Goal: Use online tool/utility: Utilize a website feature to perform a specific function

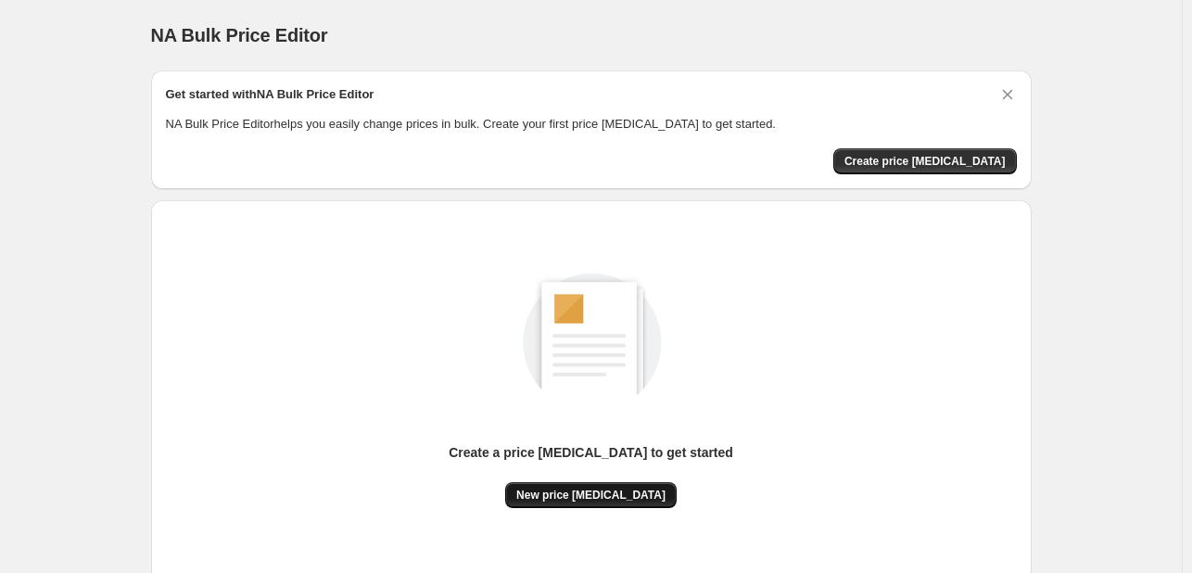
click at [609, 502] on button "New price [MEDICAL_DATA]" at bounding box center [590, 495] width 171 height 26
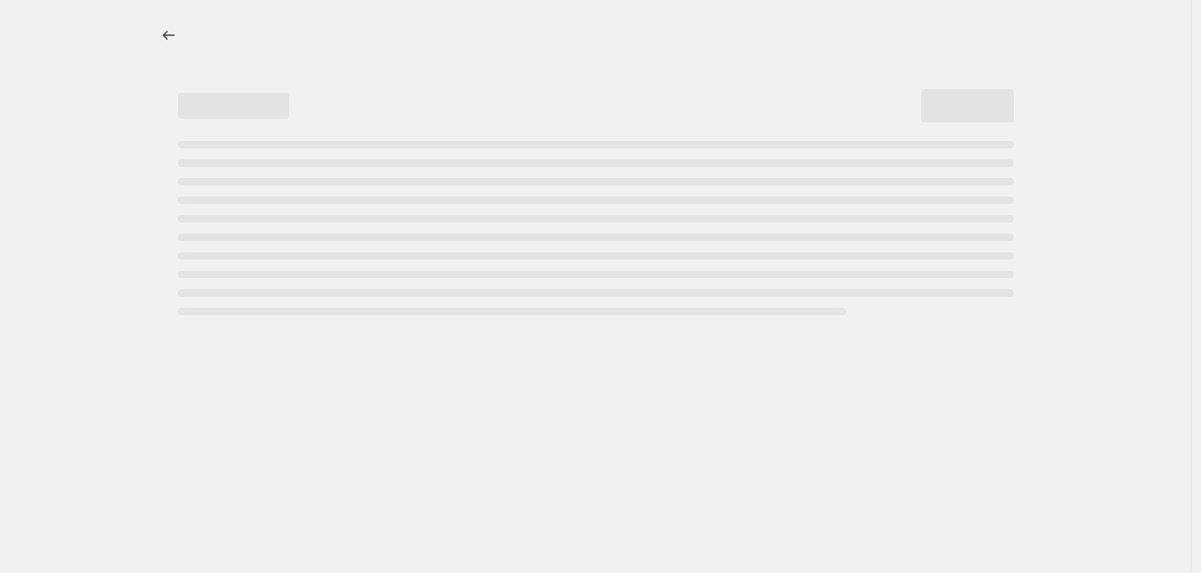
select select "percentage"
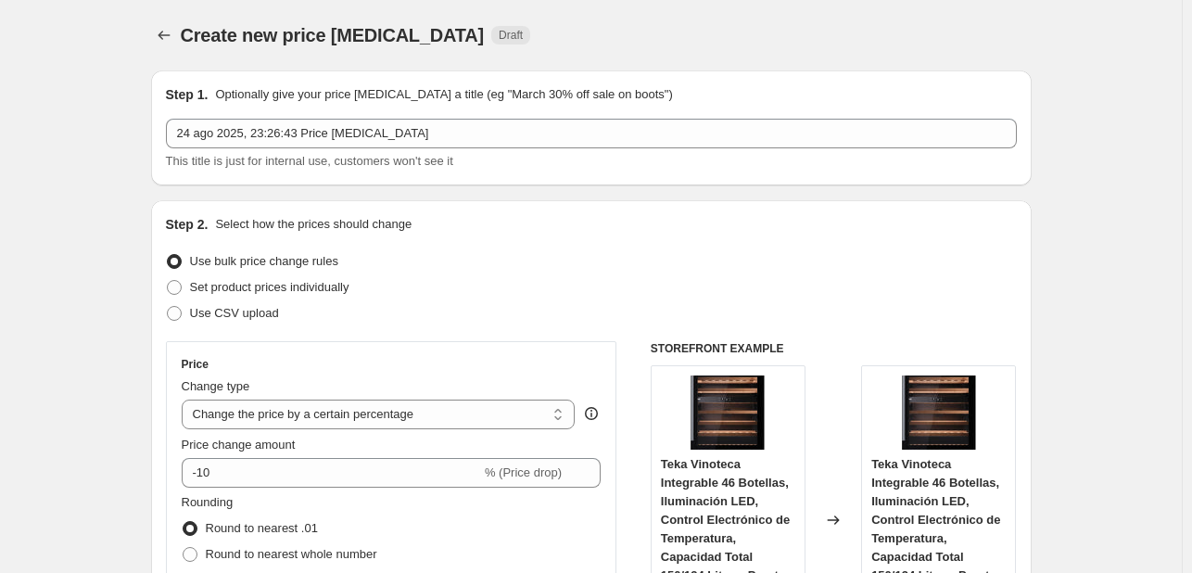
scroll to position [93, 0]
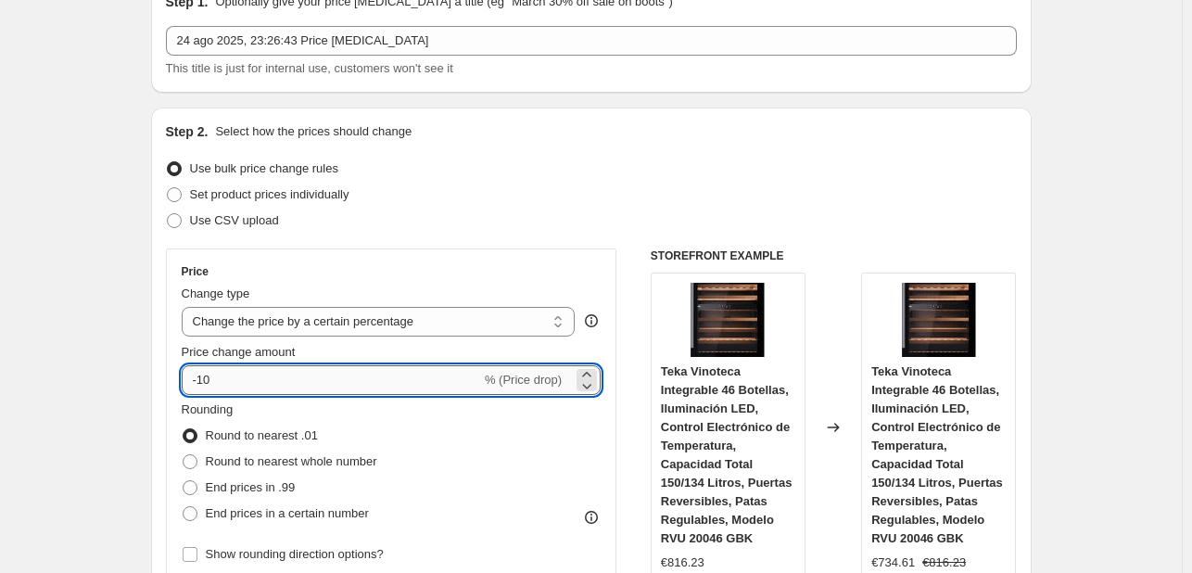
click at [363, 384] on input "-10" at bounding box center [331, 380] width 299 height 30
type input "-1"
type input "-0"
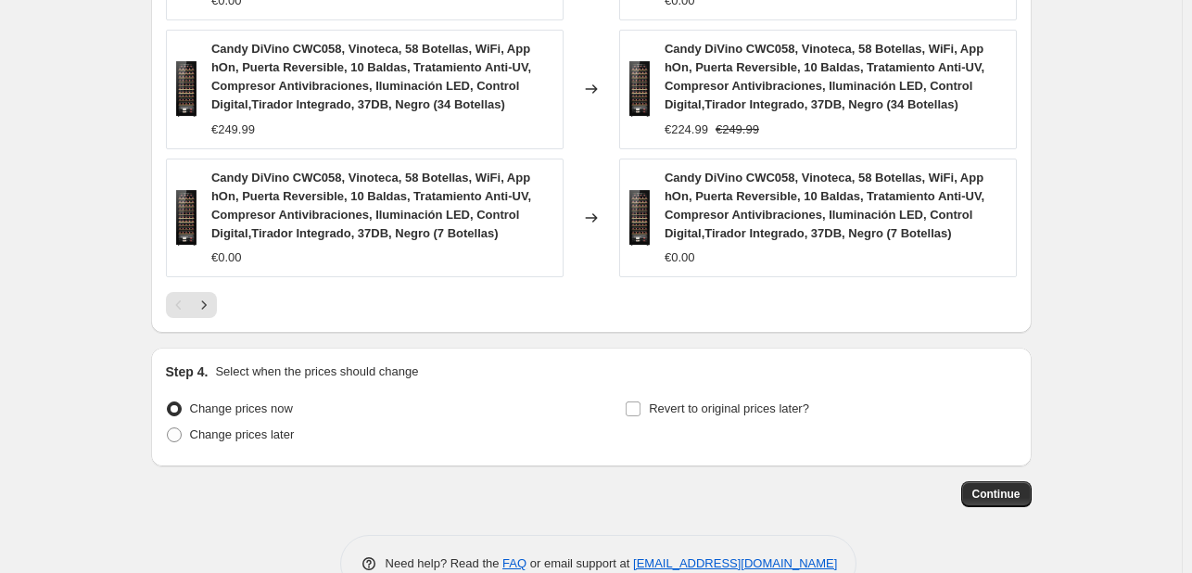
scroll to position [1494, 0]
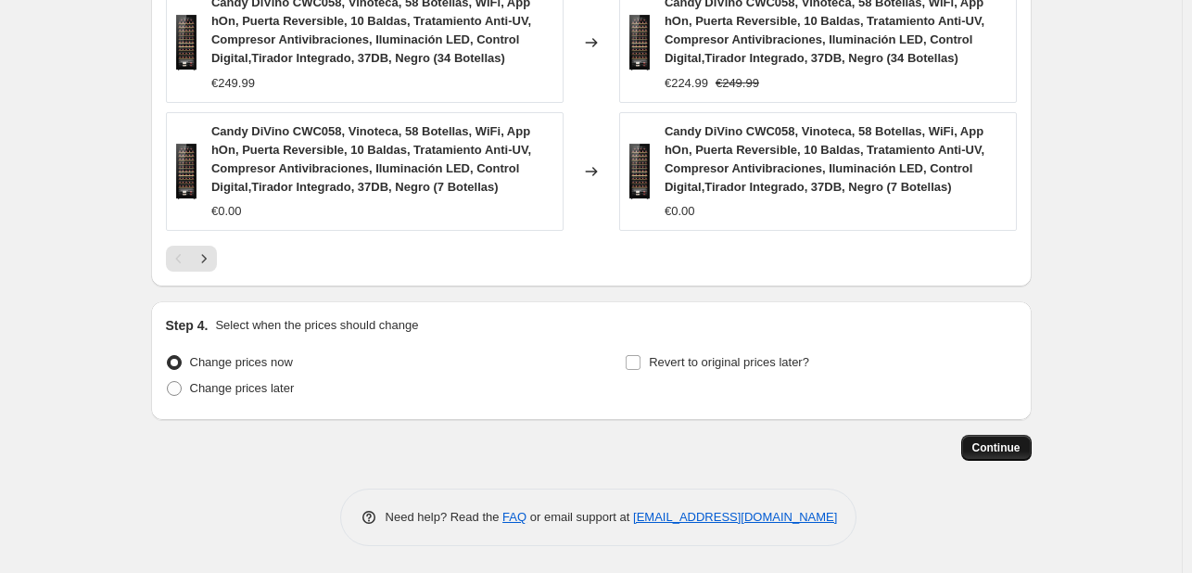
type input "-35"
click at [983, 446] on span "Continue" at bounding box center [996, 447] width 48 height 15
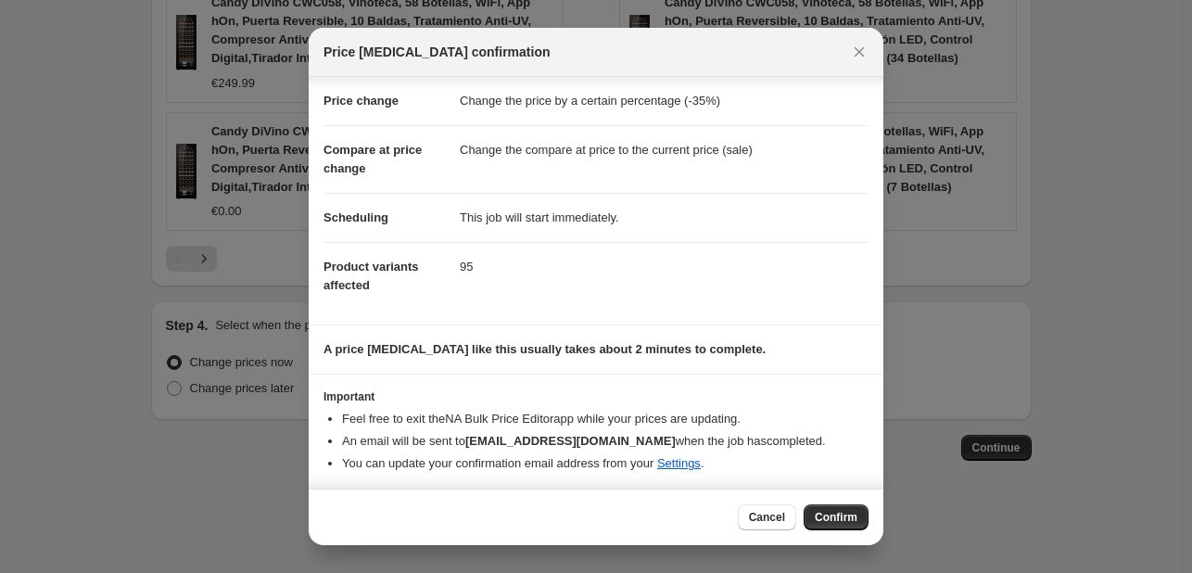
scroll to position [35, 0]
click at [845, 516] on span "Confirm" at bounding box center [836, 517] width 43 height 15
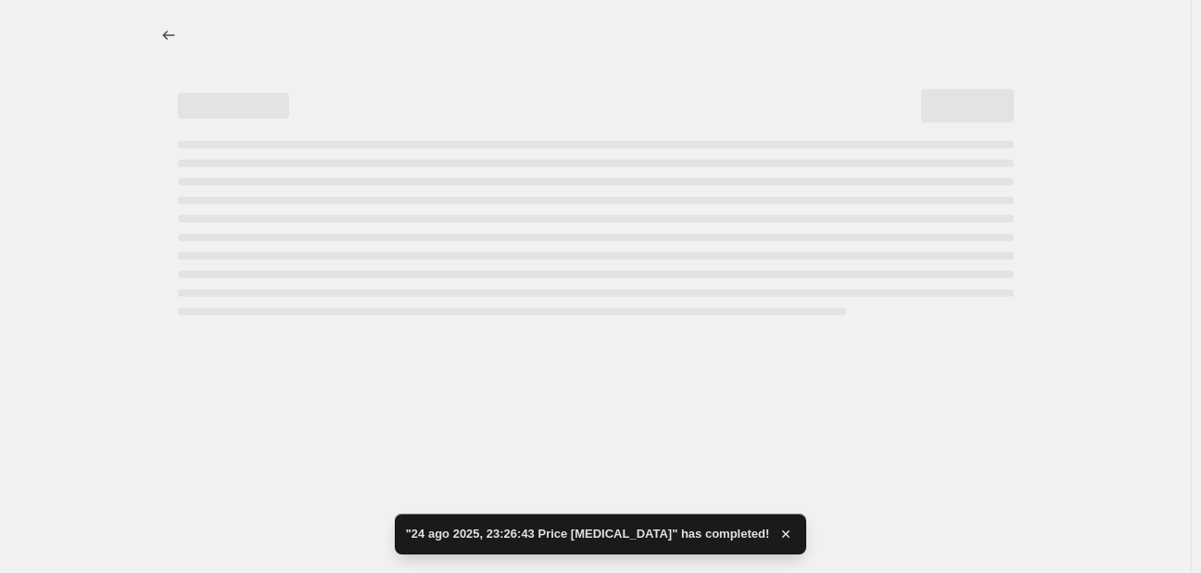
select select "percentage"
